Goal: Information Seeking & Learning: Learn about a topic

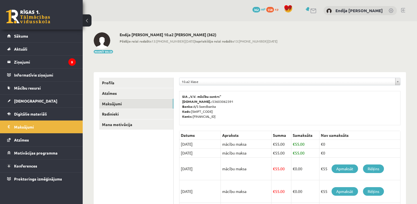
scroll to position [46, 0]
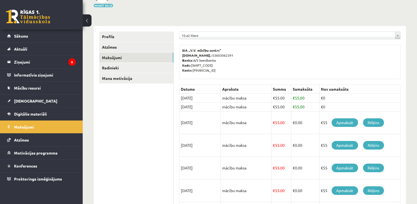
click at [348, 123] on link "Apmaksāt" at bounding box center [345, 122] width 26 height 9
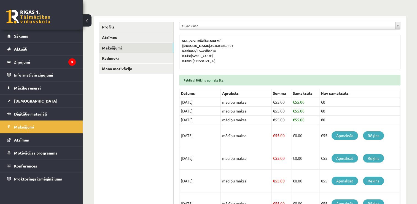
scroll to position [68, 0]
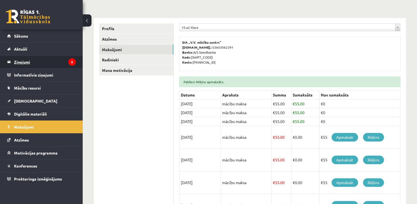
click at [21, 60] on legend "Ziņojumi 5" at bounding box center [45, 61] width 62 height 13
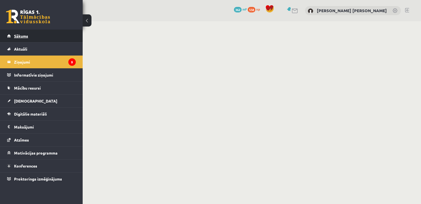
click at [23, 36] on span "Sākums" at bounding box center [21, 35] width 14 height 5
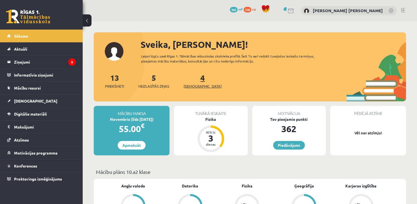
click at [189, 86] on span "[DEMOGRAPHIC_DATA]" at bounding box center [203, 86] width 38 height 6
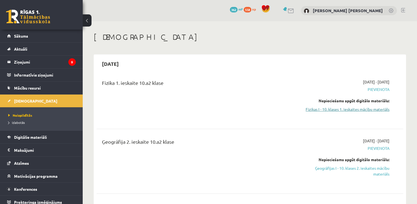
click at [325, 108] on link "Fizikas I - 10. klases 1. ieskaites mācību materiāls" at bounding box center [344, 109] width 90 height 6
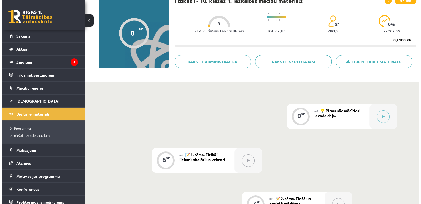
scroll to position [45, 0]
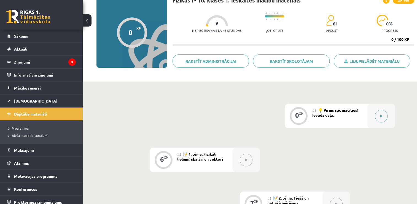
click at [382, 110] on button at bounding box center [381, 115] width 13 height 13
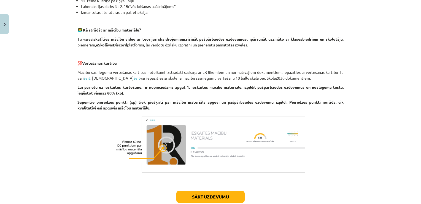
scroll to position [391, 0]
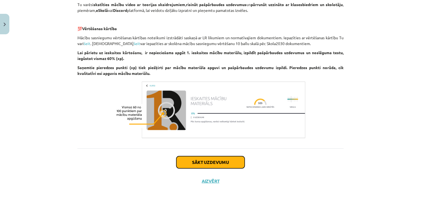
click at [220, 165] on button "Sākt uzdevumu" at bounding box center [210, 162] width 68 height 12
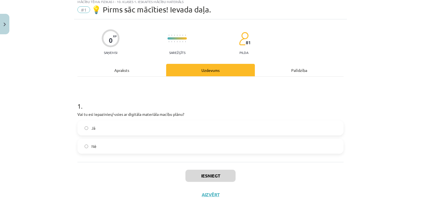
scroll to position [14, 0]
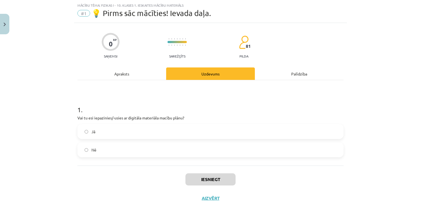
click at [89, 133] on label "Jā" at bounding box center [210, 131] width 265 height 14
click at [200, 180] on button "Iesniegt" at bounding box center [211, 179] width 50 height 12
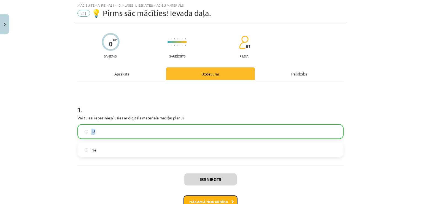
click at [209, 202] on button "Nākamā nodarbība" at bounding box center [211, 201] width 54 height 13
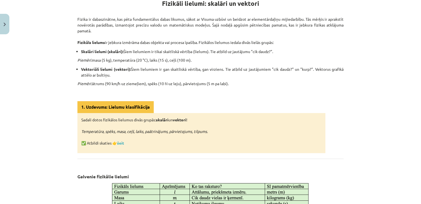
scroll to position [109, 0]
drag, startPoint x: 140, startPoint y: 78, endPoint x: 290, endPoint y: 97, distance: 151.0
click at [290, 97] on div "Fizikāli lielumi: skalāri un vektori Fizika ir dabaszinātne, kas pēta fundament…" at bounding box center [210, 162] width 266 height 344
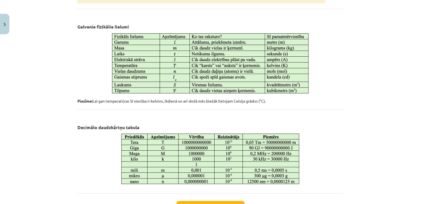
scroll to position [259, 0]
click at [290, 98] on p "Piezīme: Lai gan temperatūras SI vienība ir kelvins, ikdienā un arī skolā mēs b…" at bounding box center [210, 101] width 266 height 6
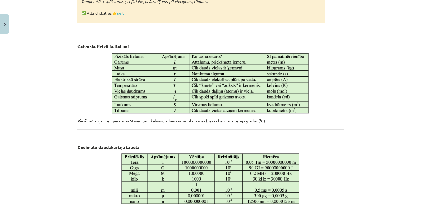
scroll to position [302, 0]
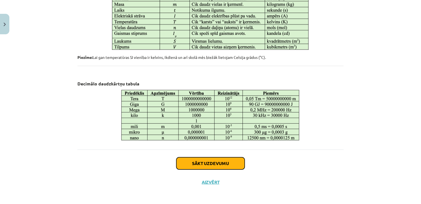
click at [196, 159] on button "Sākt uzdevumu" at bounding box center [210, 163] width 68 height 12
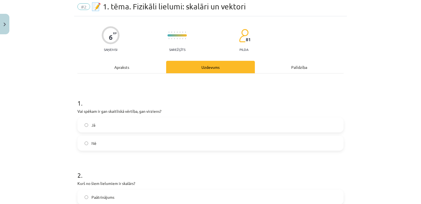
scroll to position [14, 0]
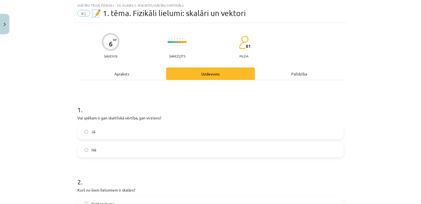
click at [94, 134] on label "Jā" at bounding box center [210, 131] width 265 height 14
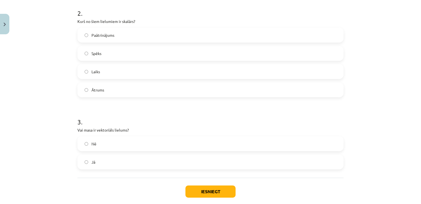
scroll to position [183, 0]
click at [102, 144] on label "Nē" at bounding box center [210, 143] width 265 height 14
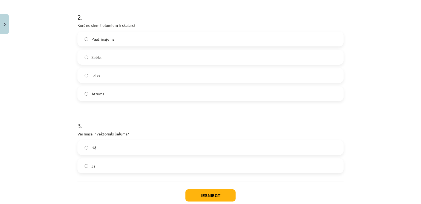
scroll to position [178, 0]
click at [100, 165] on label "Jā" at bounding box center [210, 165] width 265 height 14
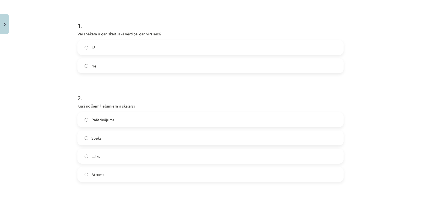
scroll to position [98, 0]
click at [109, 137] on label "Spēks" at bounding box center [210, 137] width 265 height 14
click at [108, 153] on label "Laiks" at bounding box center [210, 155] width 265 height 14
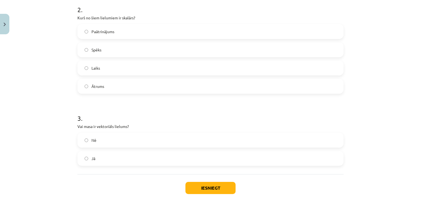
scroll to position [189, 0]
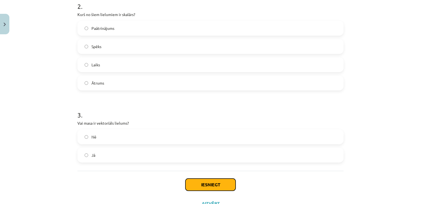
click at [197, 181] on button "Iesniegt" at bounding box center [211, 184] width 50 height 12
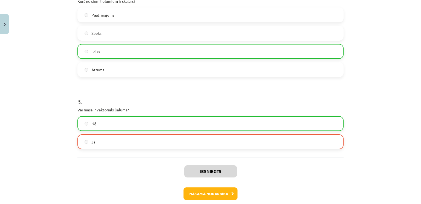
scroll to position [228, 0]
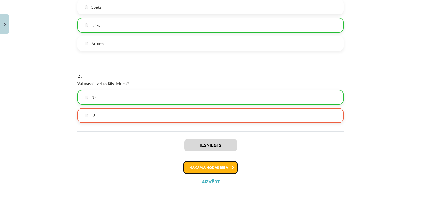
click at [213, 168] on button "Nākamā nodarbība" at bounding box center [211, 167] width 54 height 13
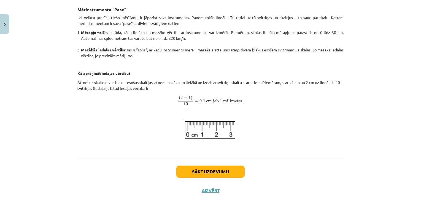
scroll to position [222, 0]
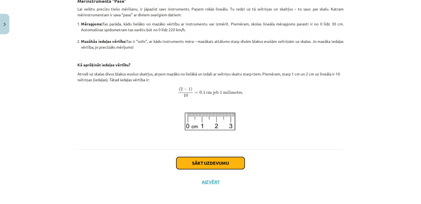
click at [223, 164] on button "Sākt uzdevumu" at bounding box center [210, 163] width 68 height 12
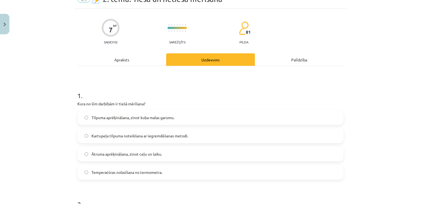
scroll to position [36, 0]
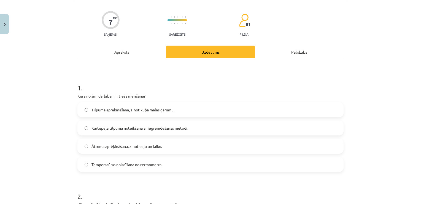
click at [151, 167] on label "Temperatūras nolasīšana no termometra." at bounding box center [210, 164] width 265 height 14
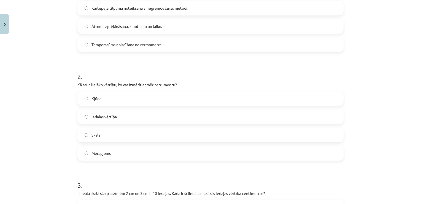
scroll to position [156, 0]
click at [114, 134] on label "Skala" at bounding box center [210, 134] width 265 height 14
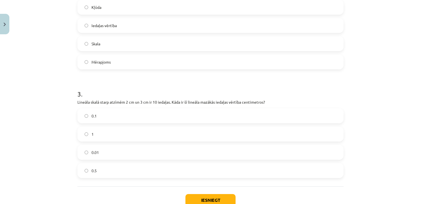
click at [106, 115] on label "0.1" at bounding box center [210, 116] width 265 height 14
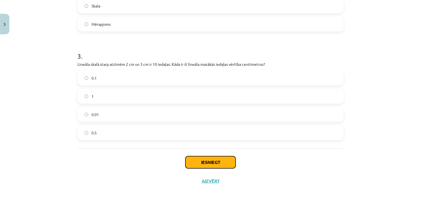
click at [212, 161] on button "Iesniegt" at bounding box center [211, 162] width 50 height 12
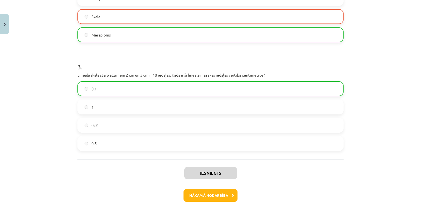
scroll to position [301, 0]
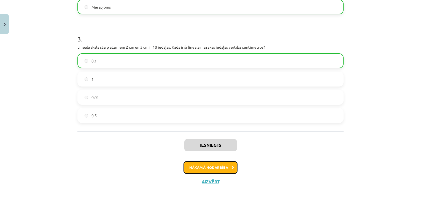
click at [207, 167] on button "Nākamā nodarbība" at bounding box center [211, 167] width 54 height 13
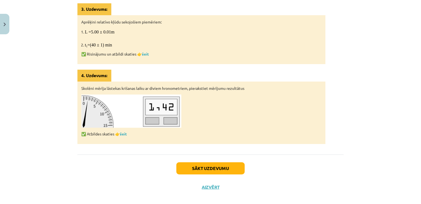
scroll to position [328, 0]
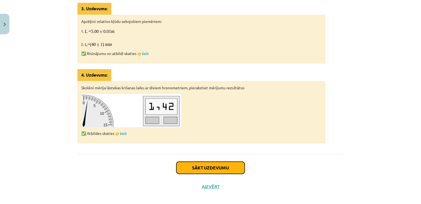
click at [213, 168] on button "Sākt uzdevumu" at bounding box center [210, 167] width 68 height 12
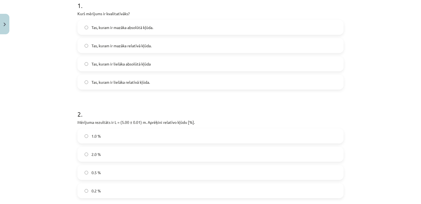
scroll to position [110, 0]
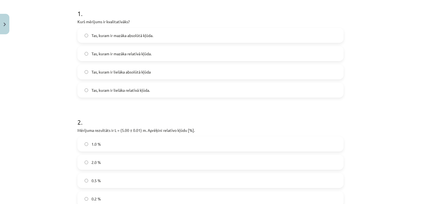
click at [182, 50] on label "Tas, kuram ir mazāka relatīvā kļūda." at bounding box center [210, 54] width 265 height 14
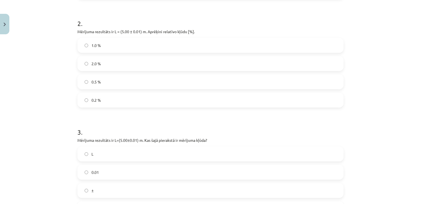
scroll to position [208, 0]
click at [139, 98] on label "0.2 %" at bounding box center [210, 100] width 265 height 14
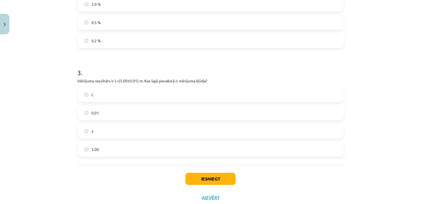
scroll to position [281, 0]
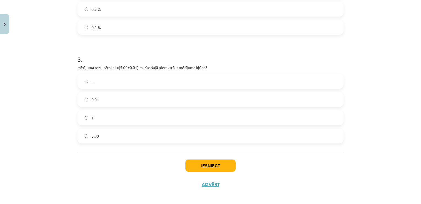
click at [112, 94] on label "0.01" at bounding box center [210, 99] width 265 height 14
click at [220, 161] on button "Iesniegt" at bounding box center [211, 165] width 50 height 12
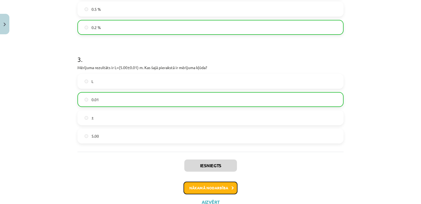
click at [218, 182] on button "Nākamā nodarbība" at bounding box center [211, 187] width 54 height 13
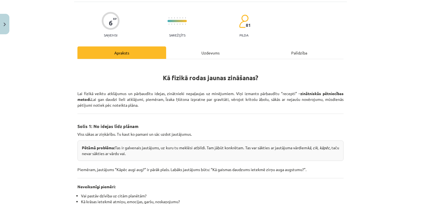
scroll to position [14, 0]
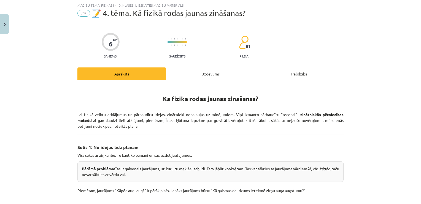
click at [210, 76] on div "Uzdevums" at bounding box center [210, 73] width 89 height 12
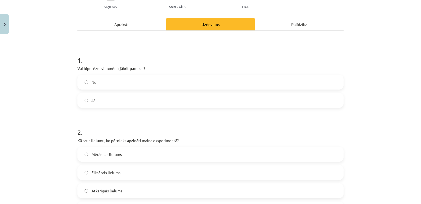
scroll to position [72, 0]
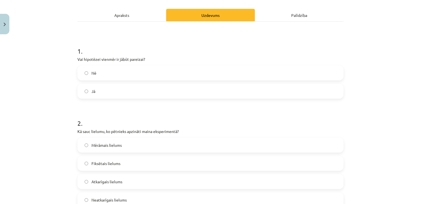
click at [140, 76] on label "Nē" at bounding box center [210, 73] width 265 height 14
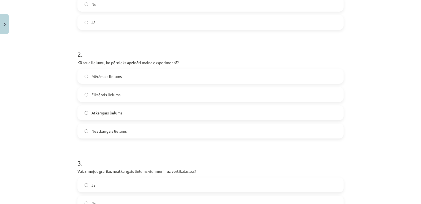
scroll to position [141, 0]
click at [152, 74] on label "Mērāmais lielums" at bounding box center [210, 76] width 265 height 14
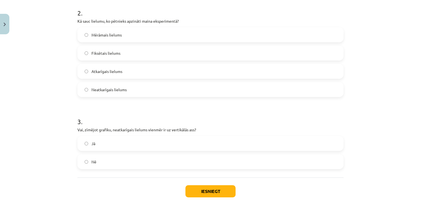
scroll to position [207, 0]
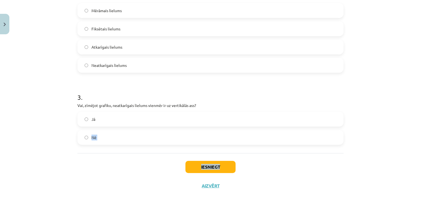
drag, startPoint x: 119, startPoint y: 121, endPoint x: 221, endPoint y: 164, distance: 111.3
click at [221, 164] on div "6 XP Saņemsi Sarežģīts 81 pilda Apraksts Uzdevums Palīdzība 1 . Vai hipotēzei v…" at bounding box center [210, 12] width 273 height 365
click at [159, 179] on div "Iesniegt Aizvērt" at bounding box center [210, 172] width 266 height 39
click at [143, 117] on label "Jā" at bounding box center [210, 119] width 265 height 14
click at [203, 162] on button "Iesniegt" at bounding box center [211, 166] width 50 height 12
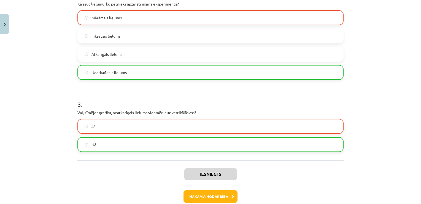
scroll to position [198, 0]
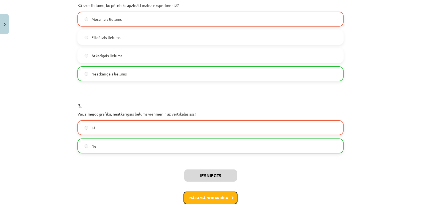
click at [228, 198] on button "Nākamā nodarbība" at bounding box center [211, 197] width 54 height 13
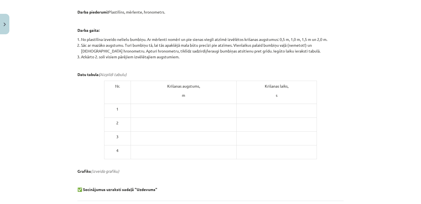
scroll to position [284, 0]
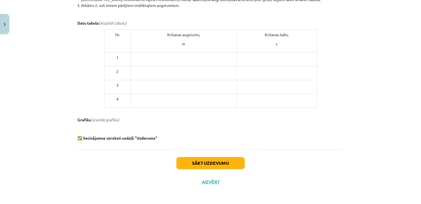
click at [131, 136] on b "Secinājumus uzraksti sadaļā "Uzdevums"" at bounding box center [120, 137] width 74 height 5
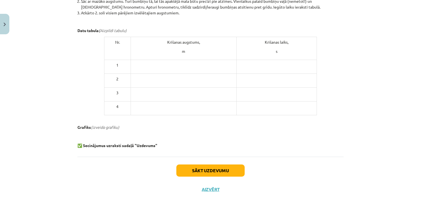
scroll to position [277, 0]
click at [206, 169] on button "Sākt uzdevumu" at bounding box center [210, 170] width 68 height 12
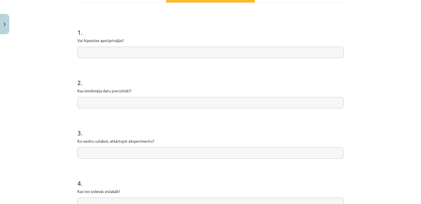
scroll to position [73, 0]
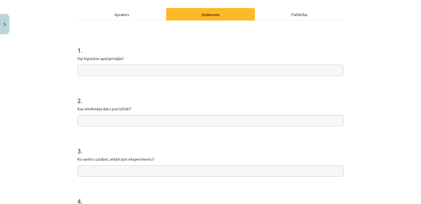
click at [162, 68] on input "text" at bounding box center [210, 70] width 266 height 11
type input "**"
click at [151, 119] on input "text" at bounding box center [210, 120] width 266 height 11
type input "*"
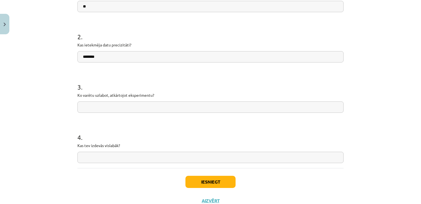
scroll to position [140, 0]
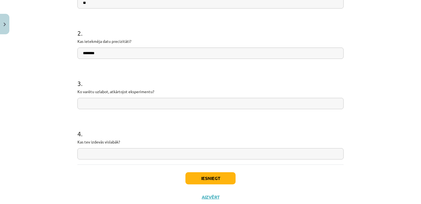
type input "********"
click at [149, 102] on input "text" at bounding box center [210, 103] width 266 height 11
type input "****"
click at [140, 154] on input "text" at bounding box center [210, 153] width 266 height 11
type input "*****"
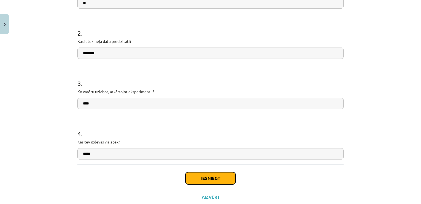
click at [197, 180] on button "Iesniegt" at bounding box center [211, 178] width 50 height 12
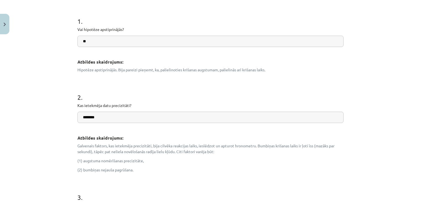
scroll to position [104, 0]
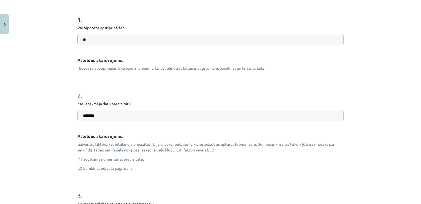
click at [197, 180] on form "1 . Vai hipotēze apstiprinājās? ** Atbildes skaidrojums: Hipotēze apstiprinājās…" at bounding box center [210, 182] width 266 height 353
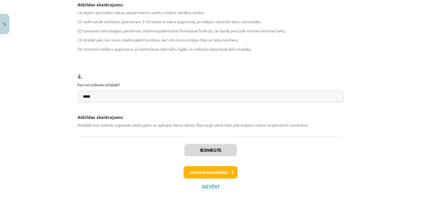
scroll to position [335, 0]
click at [219, 173] on button "Nākamā nodarbība" at bounding box center [211, 171] width 54 height 13
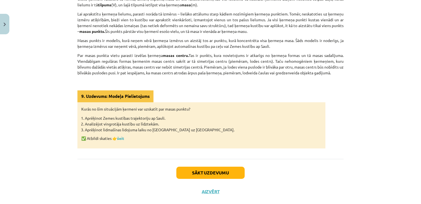
scroll to position [146, 0]
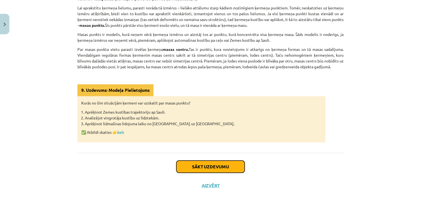
click at [203, 166] on button "Sākt uzdevumu" at bounding box center [210, 166] width 68 height 12
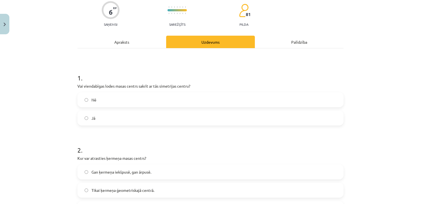
scroll to position [46, 0]
click at [134, 113] on label "Jā" at bounding box center [210, 118] width 265 height 14
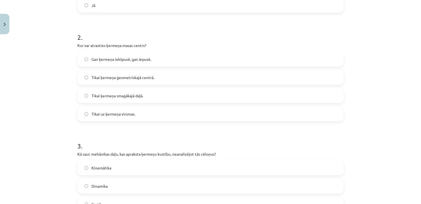
scroll to position [157, 0]
click at [120, 54] on label "Gan ķermeņa iekšpusē, gan ārpusē." at bounding box center [210, 60] width 265 height 14
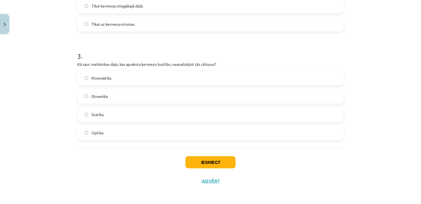
click at [92, 75] on span "Kinemātika" at bounding box center [102, 78] width 20 height 6
click at [210, 161] on button "Iesniegt" at bounding box center [211, 162] width 50 height 12
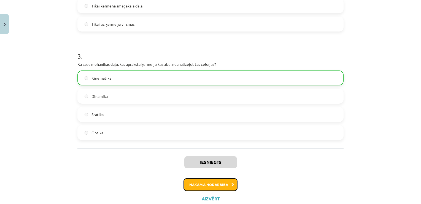
click at [214, 183] on button "Nākamā nodarbība" at bounding box center [211, 184] width 54 height 13
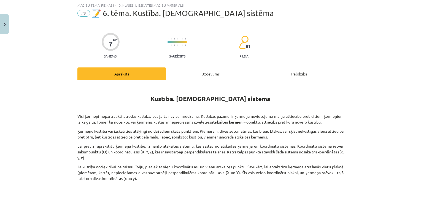
scroll to position [64, 0]
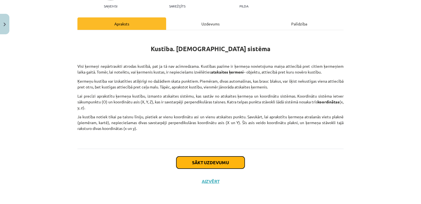
click at [218, 162] on button "Sākt uzdevumu" at bounding box center [210, 162] width 68 height 12
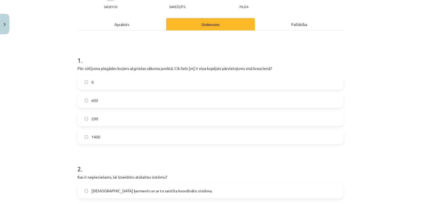
scroll to position [63, 0]
click at [144, 75] on label "0" at bounding box center [210, 82] width 265 height 14
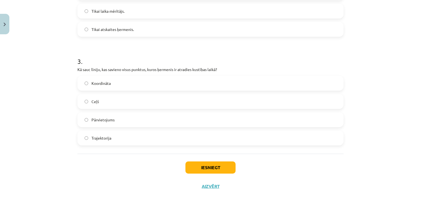
scroll to position [284, 0]
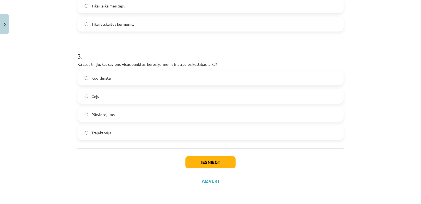
click at [136, 113] on label "Pārvietojums" at bounding box center [210, 114] width 265 height 14
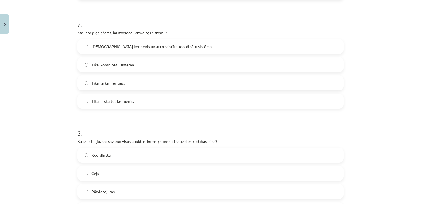
scroll to position [207, 0]
click at [118, 100] on span "Tikai atskaites ķermenis." at bounding box center [113, 101] width 42 height 6
click at [112, 45] on span "[DEMOGRAPHIC_DATA] ķermenis un ar to saistīta koordinātu sistēma." at bounding box center [152, 47] width 121 height 6
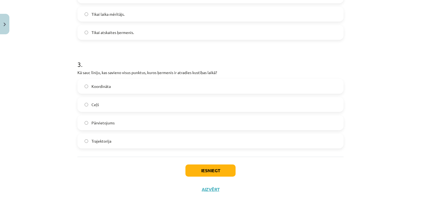
scroll to position [277, 0]
click at [210, 165] on button "Iesniegt" at bounding box center [211, 169] width 50 height 12
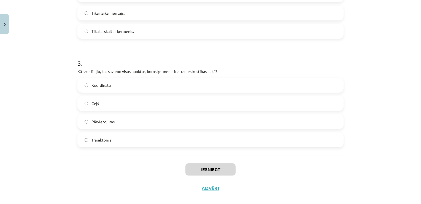
click at [124, 76] on div "3 . Kā sauc līniju, kas savieno visus punktus, kuros ķermenis ir atradies kustī…" at bounding box center [210, 98] width 266 height 97
click at [124, 93] on div "Koordināta Ceļš Pārvietojums Trajektorija" at bounding box center [210, 111] width 266 height 69
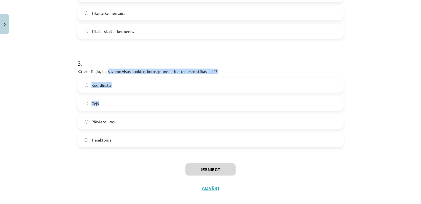
drag, startPoint x: 124, startPoint y: 93, endPoint x: 109, endPoint y: 67, distance: 30.6
click at [109, 67] on div "3 . Kā sauc līniju, kas savieno visus punktus, kuros ķermenis ir atradies kustī…" at bounding box center [210, 98] width 266 height 97
drag, startPoint x: 109, startPoint y: 67, endPoint x: 143, endPoint y: 98, distance: 45.8
click at [143, 98] on label "Ceļš" at bounding box center [210, 103] width 265 height 14
click at [135, 87] on label "Koordināta" at bounding box center [210, 85] width 265 height 14
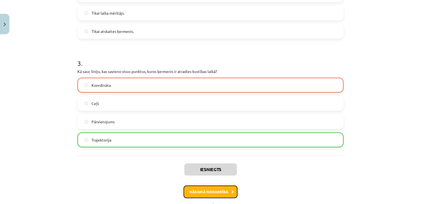
click at [202, 192] on button "Nākamā nodarbība" at bounding box center [211, 191] width 54 height 13
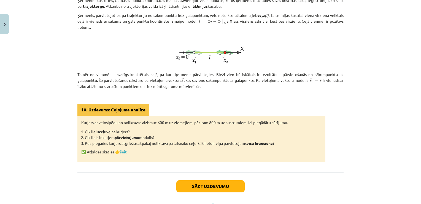
scroll to position [153, 0]
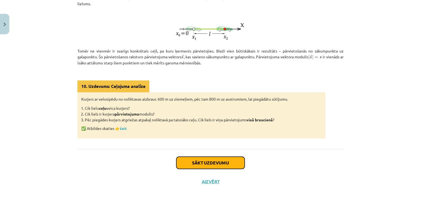
click at [185, 156] on button "Sākt uzdevumu" at bounding box center [210, 162] width 68 height 12
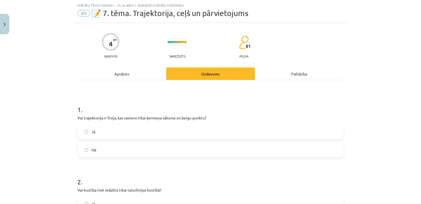
scroll to position [84, 0]
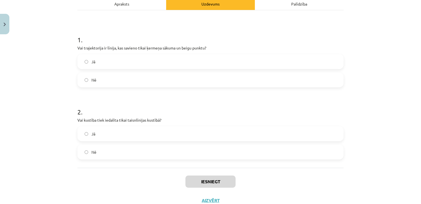
click at [120, 81] on label "Nē" at bounding box center [210, 80] width 265 height 14
click at [109, 152] on label "Nē" at bounding box center [210, 152] width 265 height 14
click at [201, 178] on button "Iesniegt" at bounding box center [211, 181] width 50 height 12
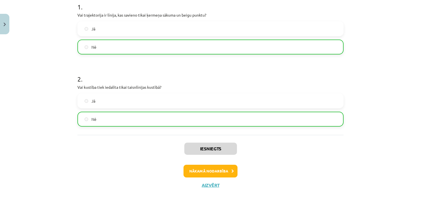
scroll to position [120, 0]
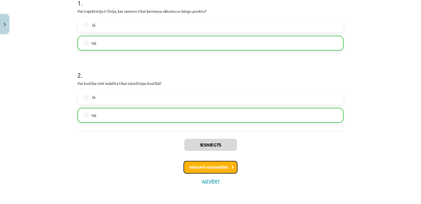
click at [216, 168] on button "Nākamā nodarbība" at bounding box center [211, 166] width 54 height 13
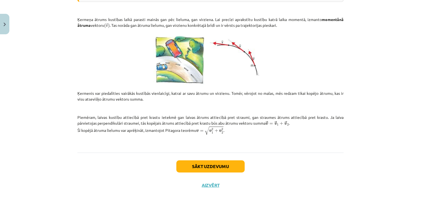
scroll to position [213, 0]
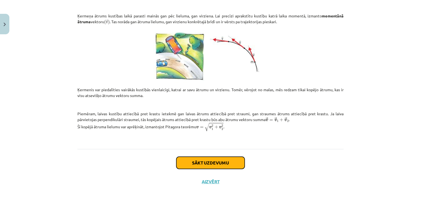
click at [217, 159] on button "Sākt uzdevumu" at bounding box center [210, 162] width 68 height 12
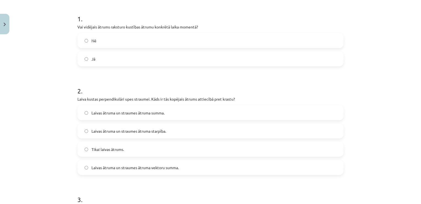
scroll to position [105, 0]
click at [98, 42] on label "Nē" at bounding box center [210, 41] width 265 height 14
click at [130, 115] on label "Laivas ātruma un straumes ātruma summa." at bounding box center [210, 113] width 265 height 14
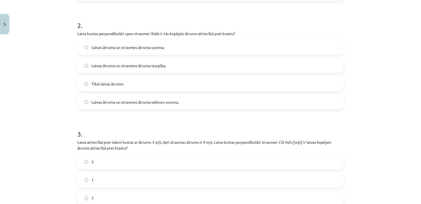
scroll to position [170, 0]
click at [125, 104] on span "Laivas ātruma un straumes ātruma vektoru summa." at bounding box center [135, 102] width 87 height 6
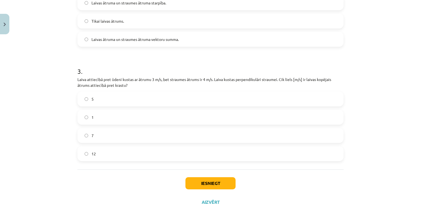
scroll to position [253, 0]
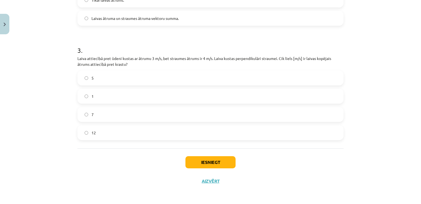
click at [99, 116] on label "7" at bounding box center [210, 114] width 265 height 14
click at [192, 160] on button "Iesniegt" at bounding box center [211, 162] width 50 height 12
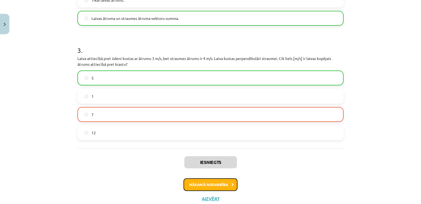
click at [213, 185] on button "Nākamā nodarbība" at bounding box center [211, 184] width 54 height 13
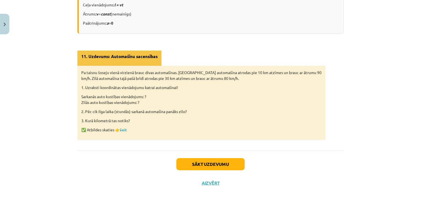
scroll to position [368, 0]
click at [217, 160] on button "Sākt uzdevumu" at bounding box center [210, 163] width 68 height 12
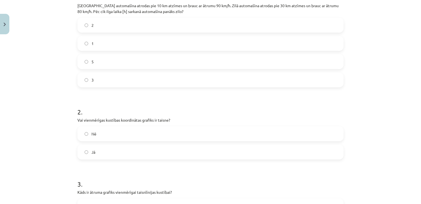
scroll to position [126, 0]
click at [145, 25] on label "2" at bounding box center [210, 25] width 265 height 14
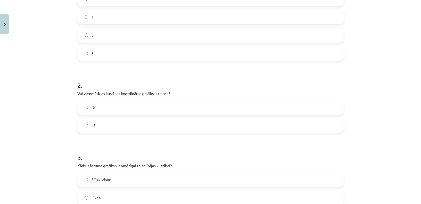
scroll to position [159, 0]
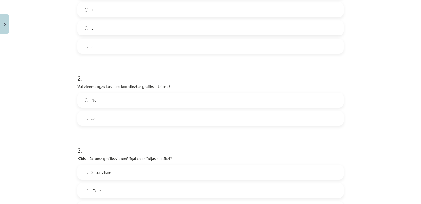
click at [156, 111] on label "Jā" at bounding box center [210, 118] width 265 height 14
click at [157, 101] on label "Nē" at bounding box center [210, 100] width 265 height 14
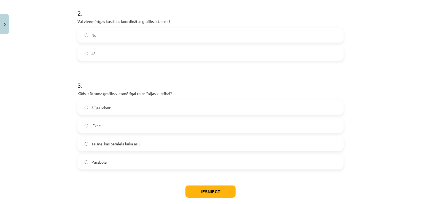
scroll to position [230, 0]
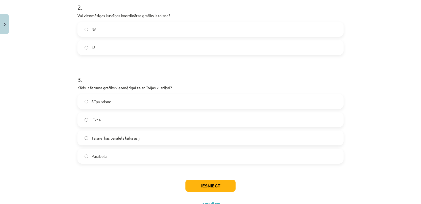
click at [132, 41] on label "Jā" at bounding box center [210, 48] width 265 height 14
click at [133, 137] on span "Taisne, kas paralēla laika asij" at bounding box center [116, 138] width 48 height 6
click at [219, 186] on button "Iesniegt" at bounding box center [211, 185] width 50 height 12
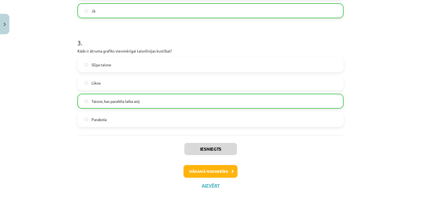
scroll to position [271, 0]
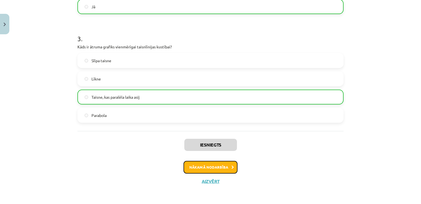
click at [217, 166] on button "Nākamā nodarbība" at bounding box center [211, 166] width 54 height 13
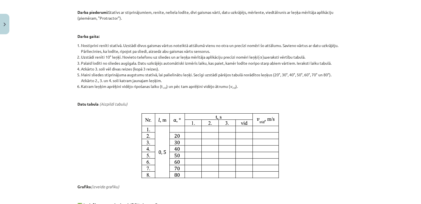
scroll to position [311, 0]
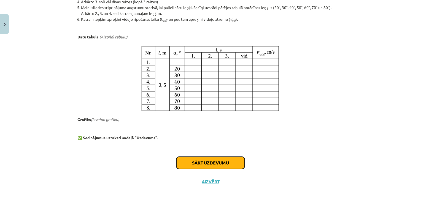
click at [224, 157] on button "Sākt uzdevumu" at bounding box center [210, 162] width 68 height 12
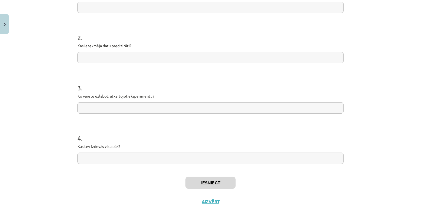
scroll to position [155, 0]
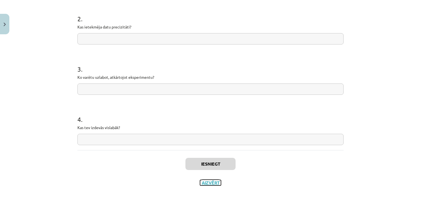
click at [208, 183] on button "Aizvērt" at bounding box center [210, 183] width 21 height 6
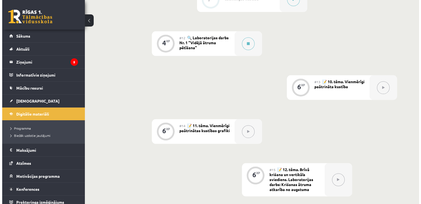
scroll to position [592, 0]
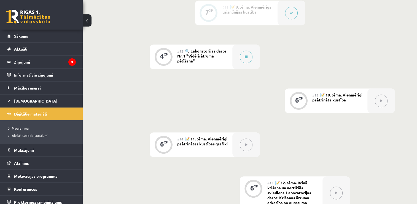
click at [225, 53] on div "#12 🔍 Laboratorijas darbs Nr. 1 "Vidējā ātruma pētīšana"" at bounding box center [204, 56] width 55 height 25
click at [249, 56] on button at bounding box center [246, 56] width 13 height 13
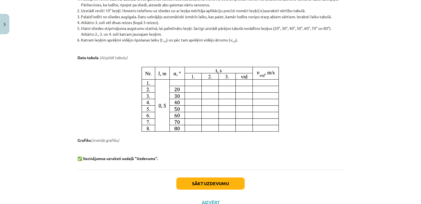
scroll to position [311, 0]
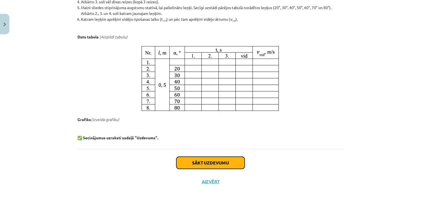
click at [209, 162] on button "Sākt uzdevumu" at bounding box center [210, 162] width 68 height 12
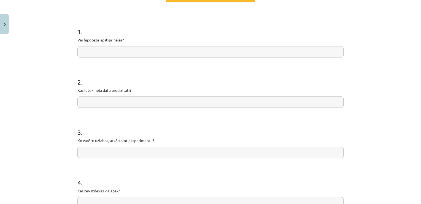
scroll to position [14, 0]
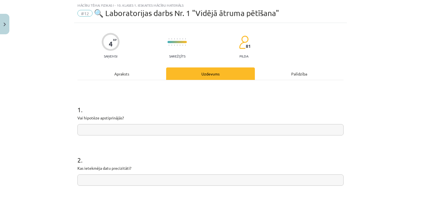
click at [143, 129] on input "text" at bounding box center [210, 129] width 266 height 11
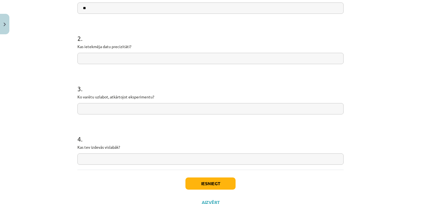
scroll to position [156, 0]
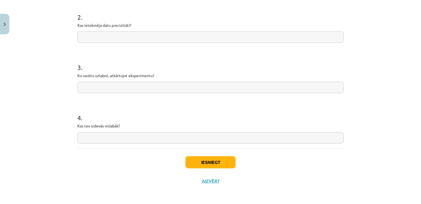
type input "**"
click at [208, 161] on button "Iesniegt" at bounding box center [211, 162] width 50 height 12
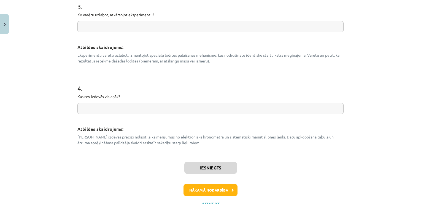
scroll to position [281, 0]
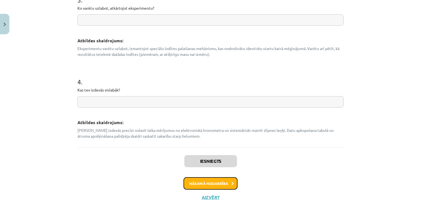
click at [209, 184] on button "Nākamā nodarbība" at bounding box center [211, 183] width 54 height 13
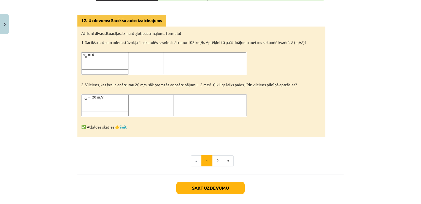
scroll to position [333, 0]
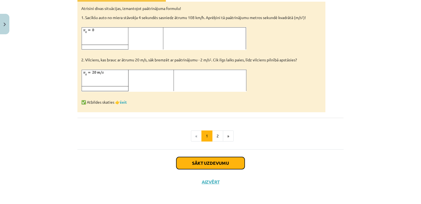
click at [201, 165] on button "Sākt uzdevumu" at bounding box center [210, 163] width 68 height 12
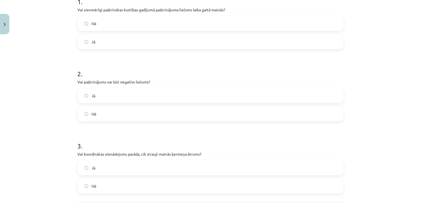
scroll to position [123, 0]
click at [119, 22] on label "Nē" at bounding box center [210, 22] width 265 height 14
click at [115, 91] on label "Jā" at bounding box center [210, 94] width 265 height 14
click at [100, 165] on label "Jā" at bounding box center [210, 166] width 265 height 14
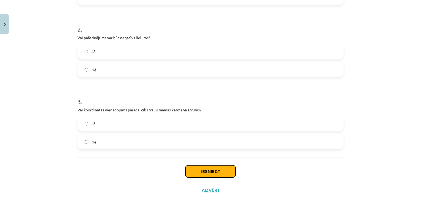
click at [207, 169] on button "Iesniegt" at bounding box center [211, 171] width 50 height 12
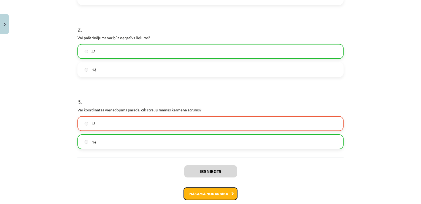
click at [207, 187] on button "Nākamā nodarbība" at bounding box center [211, 193] width 54 height 13
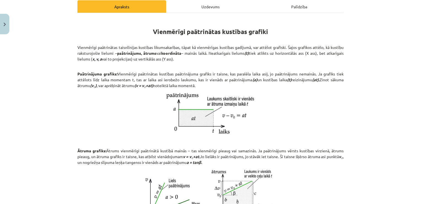
scroll to position [14, 0]
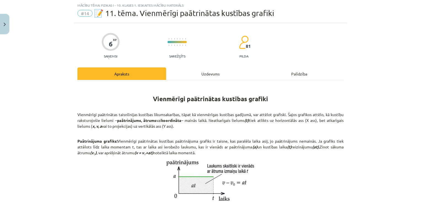
click at [209, 69] on div "Uzdevums" at bounding box center [210, 73] width 89 height 12
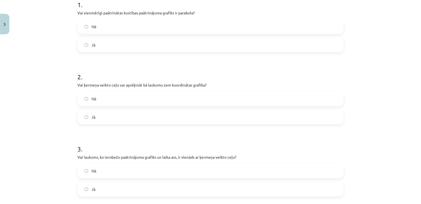
scroll to position [119, 0]
click at [124, 33] on div "Nē" at bounding box center [210, 26] width 266 height 15
click at [120, 30] on label "Nē" at bounding box center [210, 26] width 265 height 14
click at [99, 111] on label "Jā" at bounding box center [210, 116] width 265 height 14
click at [103, 173] on label "Nē" at bounding box center [210, 170] width 265 height 14
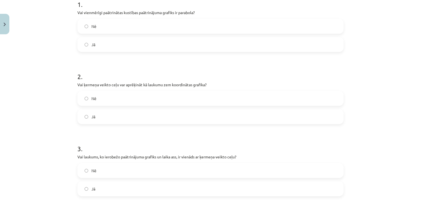
scroll to position [175, 0]
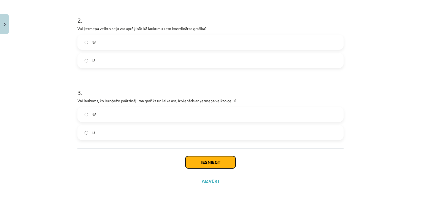
click at [217, 166] on button "Iesniegt" at bounding box center [211, 162] width 50 height 12
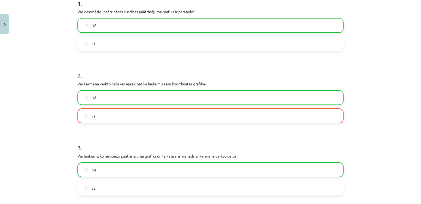
scroll to position [192, 0]
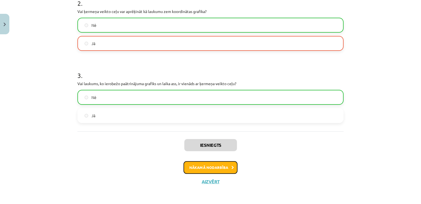
click at [221, 170] on button "Nākamā nodarbība" at bounding box center [211, 167] width 54 height 13
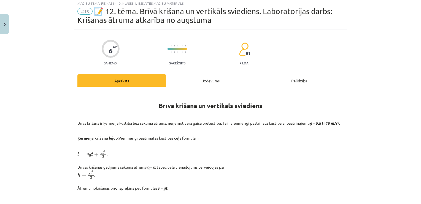
scroll to position [14, 0]
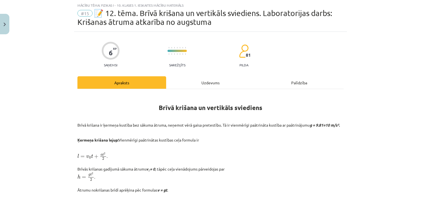
click at [205, 80] on div "Uzdevums" at bounding box center [210, 82] width 89 height 12
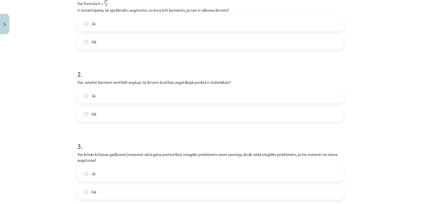
scroll to position [138, 0]
click at [121, 42] on label "Nē" at bounding box center [210, 42] width 265 height 14
click at [108, 115] on label "Nē" at bounding box center [210, 114] width 265 height 14
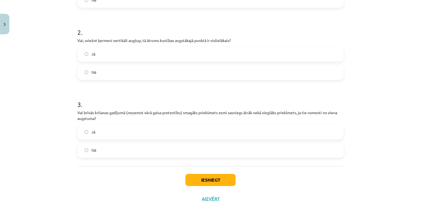
scroll to position [197, 0]
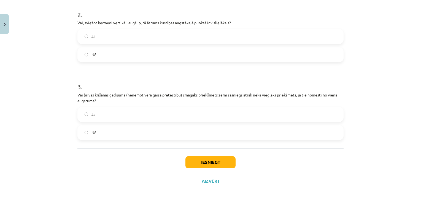
click at [108, 134] on label "Nē" at bounding box center [210, 132] width 265 height 14
click at [192, 159] on button "Iesniegt" at bounding box center [211, 162] width 50 height 12
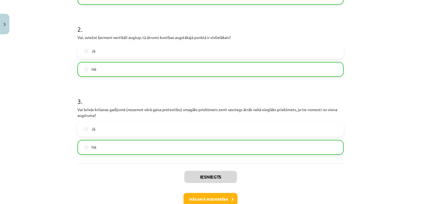
scroll to position [187, 0]
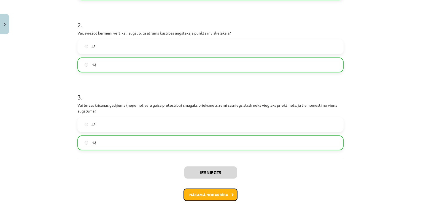
click at [226, 198] on button "Nākamā nodarbība" at bounding box center [211, 194] width 54 height 13
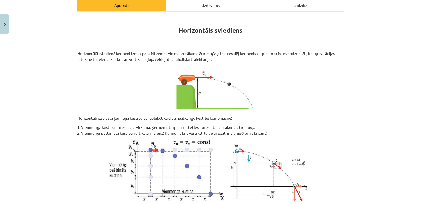
scroll to position [82, 0]
click at [207, 8] on div "Uzdevums" at bounding box center [210, 5] width 89 height 12
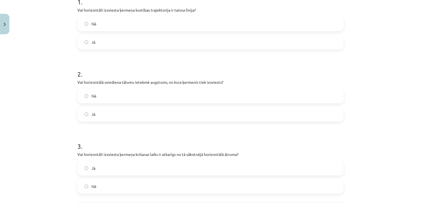
scroll to position [122, 0]
click at [141, 61] on h1 "2 ." at bounding box center [210, 68] width 266 height 17
click at [87, 21] on label "Nē" at bounding box center [210, 24] width 265 height 14
click at [97, 114] on label "Jā" at bounding box center [210, 114] width 265 height 14
click at [111, 183] on label "Nē" at bounding box center [210, 186] width 265 height 14
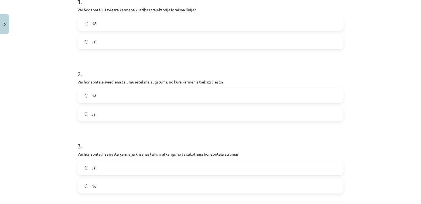
scroll to position [175, 0]
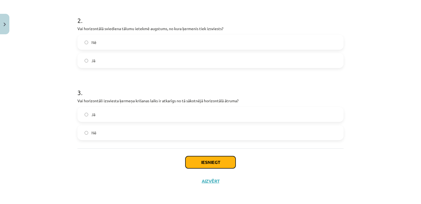
click at [208, 166] on button "Iesniegt" at bounding box center [211, 162] width 50 height 12
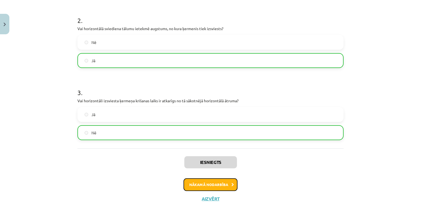
click at [228, 185] on button "Nākamā nodarbība" at bounding box center [211, 184] width 54 height 13
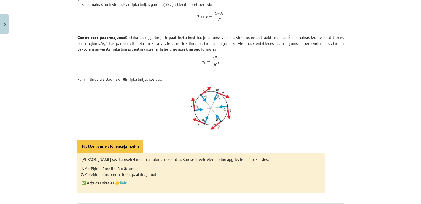
scroll to position [289, 0]
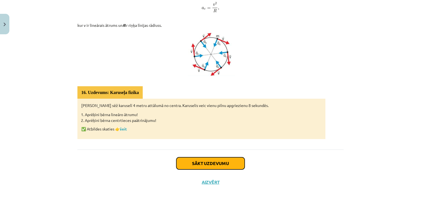
click at [234, 157] on button "Sākt uzdevumu" at bounding box center [210, 163] width 68 height 12
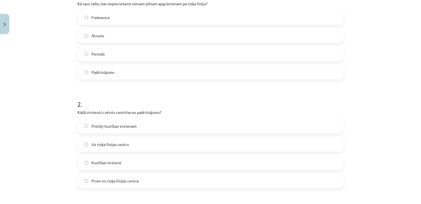
scroll to position [123, 0]
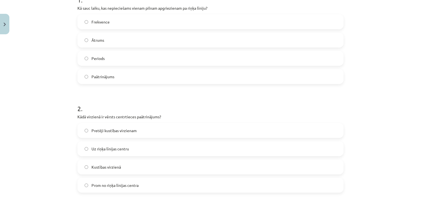
click at [100, 57] on span "Periods" at bounding box center [98, 58] width 13 height 6
click at [106, 149] on span "Uz riņķa līnijas centru" at bounding box center [111, 149] width 38 height 6
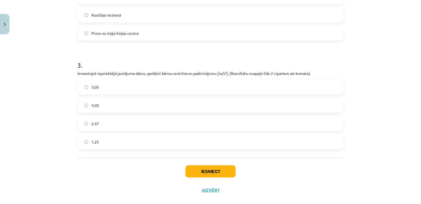
scroll to position [275, 0]
click at [117, 102] on label "4.00" at bounding box center [210, 105] width 265 height 14
click at [130, 92] on label "3.00" at bounding box center [210, 86] width 265 height 14
click at [207, 171] on button "Iesniegt" at bounding box center [211, 170] width 50 height 12
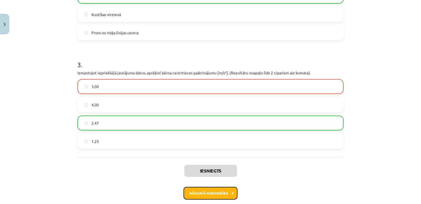
click at [219, 191] on button "Nākamā nodarbība" at bounding box center [211, 192] width 54 height 13
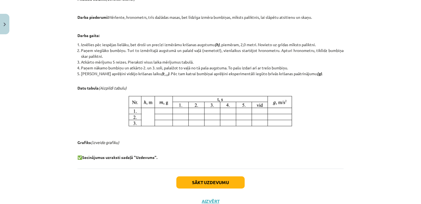
scroll to position [264, 0]
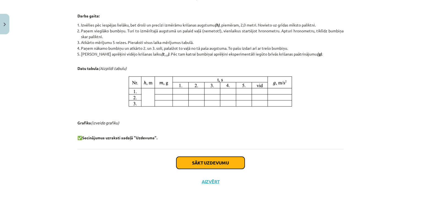
click at [218, 162] on button "Sākt uzdevumu" at bounding box center [210, 162] width 68 height 12
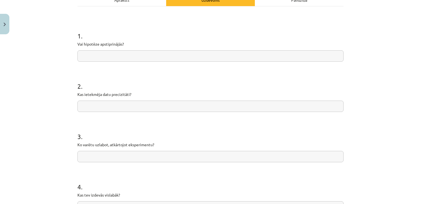
scroll to position [87, 0]
click at [216, 57] on input "text" at bounding box center [210, 55] width 266 height 11
click at [216, 57] on input "*" at bounding box center [210, 55] width 266 height 11
type input "**"
click at [135, 109] on input "text" at bounding box center [210, 106] width 266 height 11
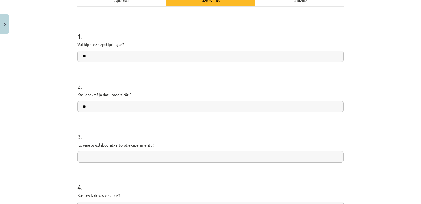
type input "**"
click at [110, 159] on input "text" at bounding box center [210, 156] width 266 height 11
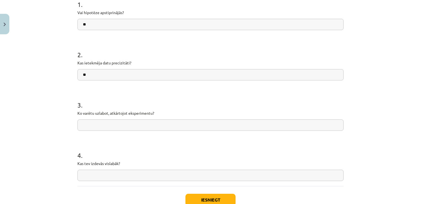
scroll to position [119, 0]
click at [105, 123] on input "text" at bounding box center [210, 124] width 266 height 11
click at [214, 200] on button "Iesniegt" at bounding box center [211, 199] width 50 height 12
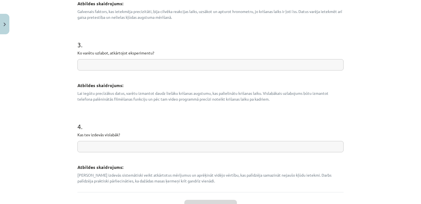
scroll to position [297, 0]
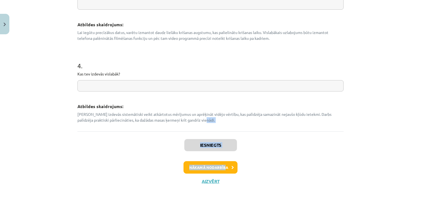
drag, startPoint x: 240, startPoint y: 119, endPoint x: 223, endPoint y: 166, distance: 50.1
drag, startPoint x: 223, startPoint y: 166, endPoint x: 239, endPoint y: 176, distance: 18.7
click at [239, 176] on div "Iesniegts Nākamā nodarbība Aizvērt" at bounding box center [210, 159] width 266 height 56
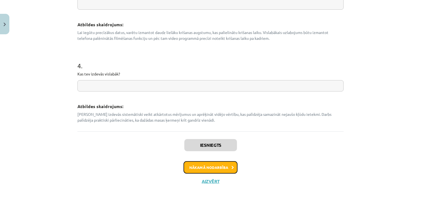
click at [221, 171] on button "Nākamā nodarbība" at bounding box center [211, 167] width 54 height 13
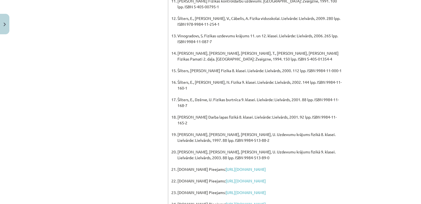
scroll to position [418, 0]
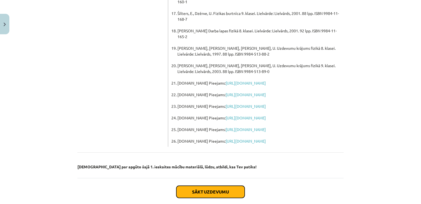
click at [221, 185] on button "Sākt uzdevumu" at bounding box center [210, 191] width 68 height 12
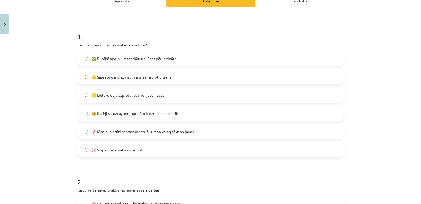
scroll to position [90, 0]
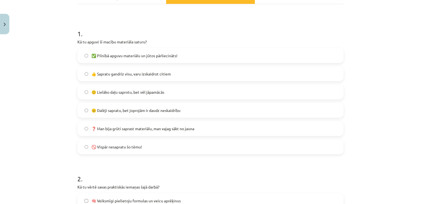
click at [91, 121] on label "❓ Man bija grūti saprast materiālu, man vajag sākt no jauna" at bounding box center [210, 128] width 265 height 14
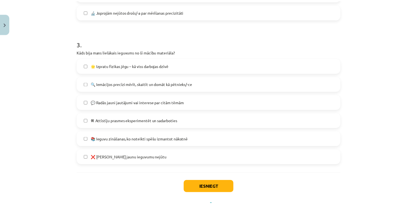
scroll to position [352, 0]
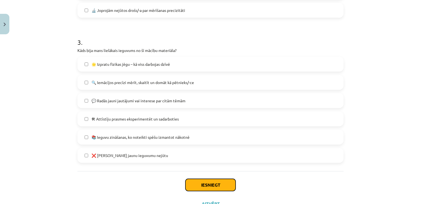
click at [222, 186] on button "Iesniegt" at bounding box center [211, 184] width 50 height 12
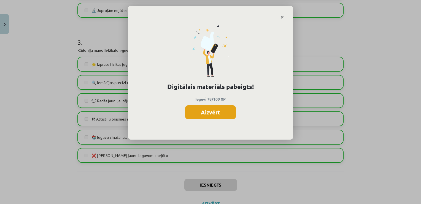
click at [197, 109] on button "Aizvērt" at bounding box center [210, 112] width 51 height 14
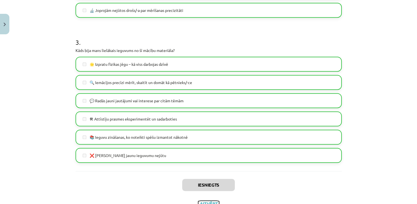
click at [208, 202] on button "Aizvērt" at bounding box center [208, 203] width 21 height 6
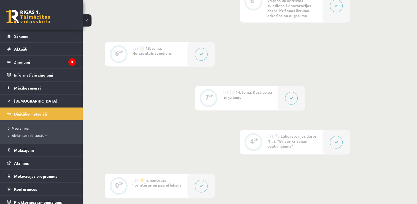
scroll to position [864, 0]
